Goal: Transaction & Acquisition: Download file/media

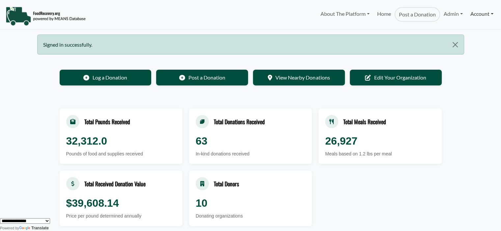
click at [473, 15] on link "Account" at bounding box center [481, 13] width 30 height 13
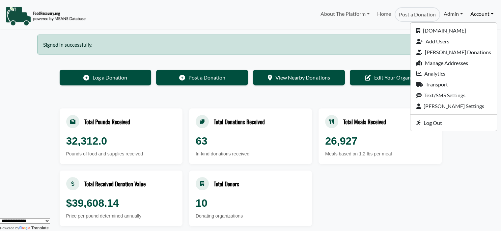
click at [456, 15] on link "Admin" at bounding box center [453, 13] width 26 height 13
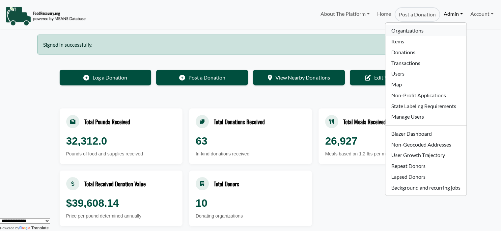
click at [396, 31] on link "Organizations" at bounding box center [425, 30] width 81 height 11
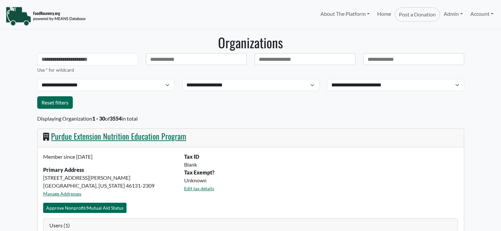
select select "Language Translate Widget"
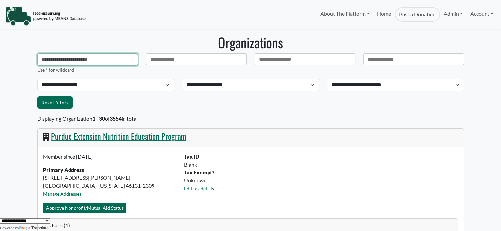
click at [66, 56] on input "text" at bounding box center [87, 59] width 101 height 13
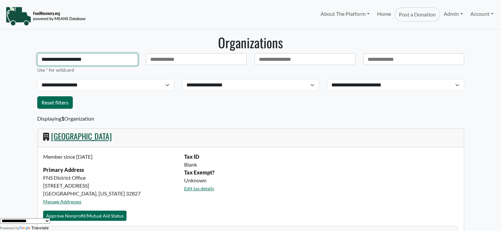
type input "**********"
click at [97, 138] on link "[GEOGRAPHIC_DATA]" at bounding box center [81, 136] width 61 height 12
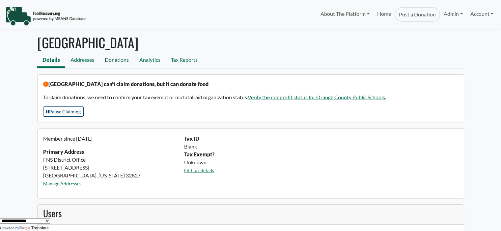
click at [108, 62] on link "Donations" at bounding box center [116, 60] width 35 height 15
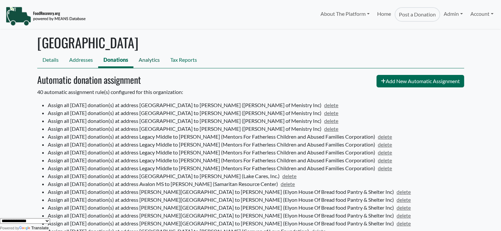
click at [153, 63] on link "Analytics" at bounding box center [149, 60] width 32 height 15
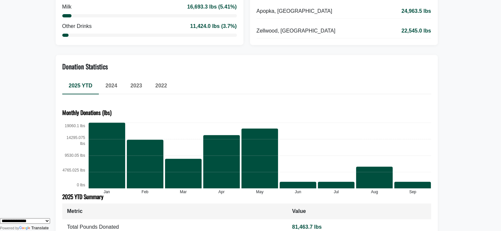
scroll to position [332, 0]
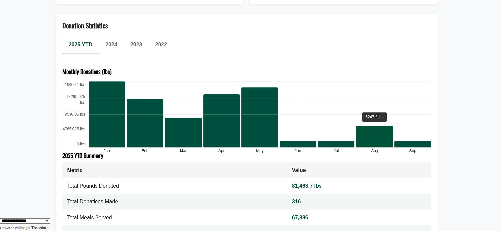
click at [373, 134] on div "6247.2 lbs" at bounding box center [374, 137] width 37 height 22
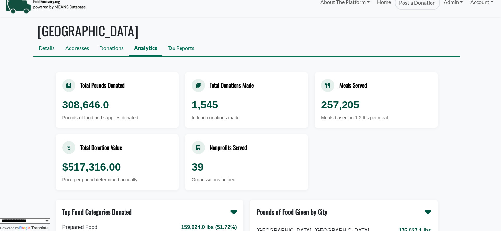
scroll to position [0, 0]
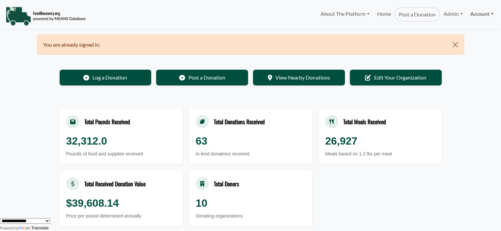
click at [474, 13] on link "Account" at bounding box center [481, 13] width 30 height 13
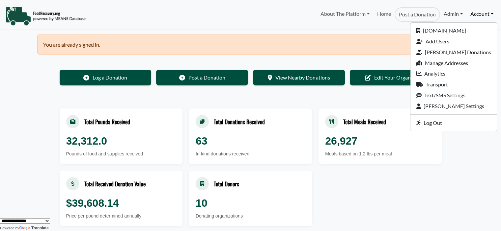
click at [444, 15] on link "Admin" at bounding box center [453, 13] width 26 height 13
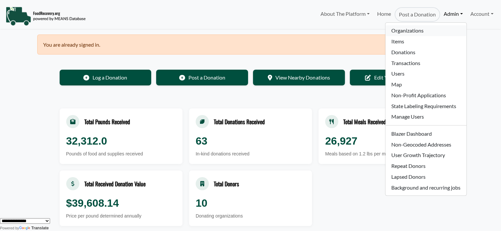
click at [404, 33] on link "Organizations" at bounding box center [425, 30] width 81 height 11
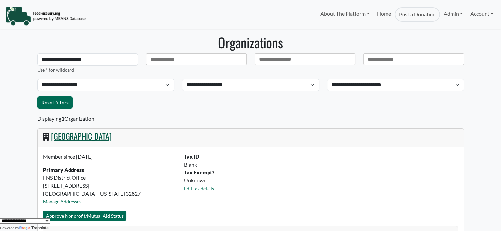
click at [90, 139] on link "[GEOGRAPHIC_DATA]" at bounding box center [81, 136] width 61 height 12
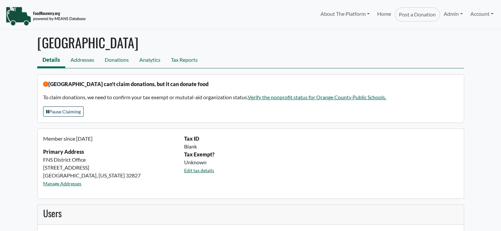
select select "Language Translate Widget"
click at [186, 59] on link "Tax Reports" at bounding box center [184, 60] width 37 height 15
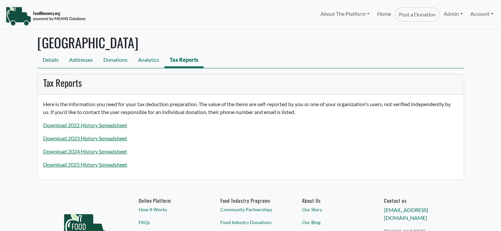
select select "Language Translate Widget"
click at [100, 166] on link "Download 2025 History Spreadsheet" at bounding box center [85, 165] width 84 height 6
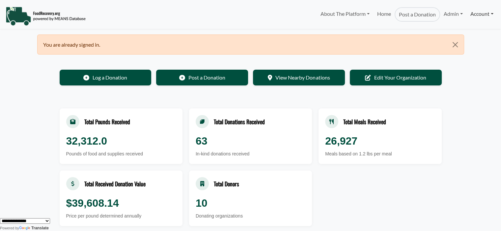
click at [476, 17] on link "Account" at bounding box center [481, 13] width 30 height 13
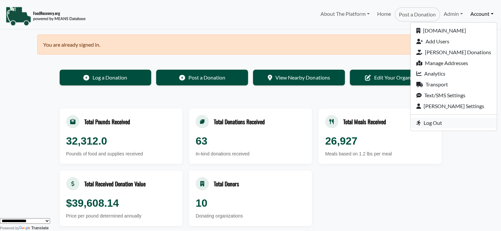
click at [458, 121] on link "Log Out" at bounding box center [453, 123] width 86 height 11
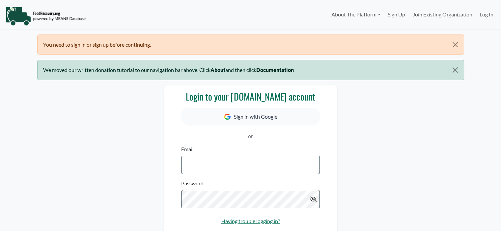
select select "Language Translate Widget"
